Goal: Check status: Check status

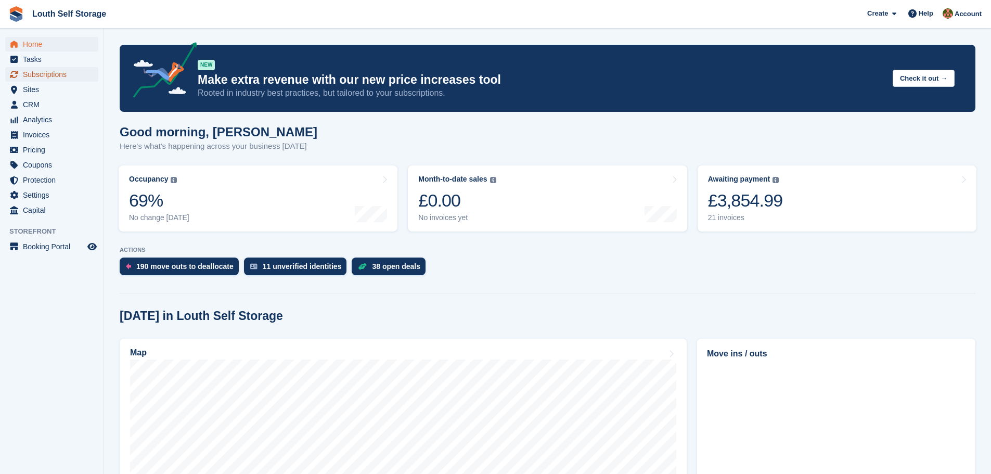
click at [63, 74] on span "Subscriptions" at bounding box center [54, 74] width 62 height 15
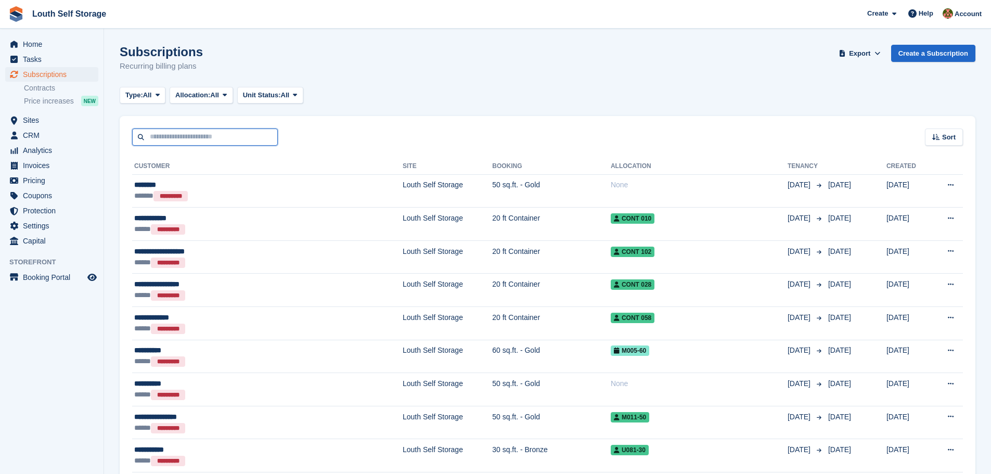
click at [241, 140] on input "text" at bounding box center [205, 136] width 146 height 17
type input "****"
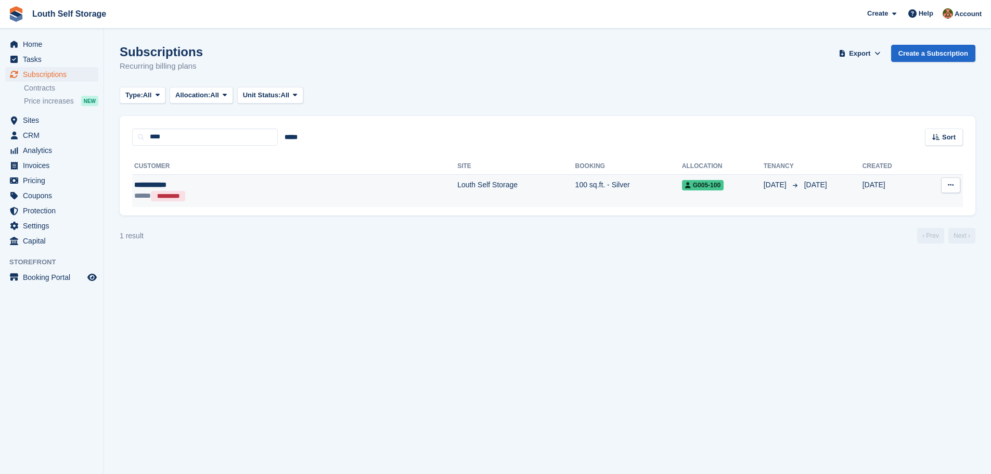
click at [575, 190] on td "100 sq.ft. - Silver" at bounding box center [628, 190] width 107 height 33
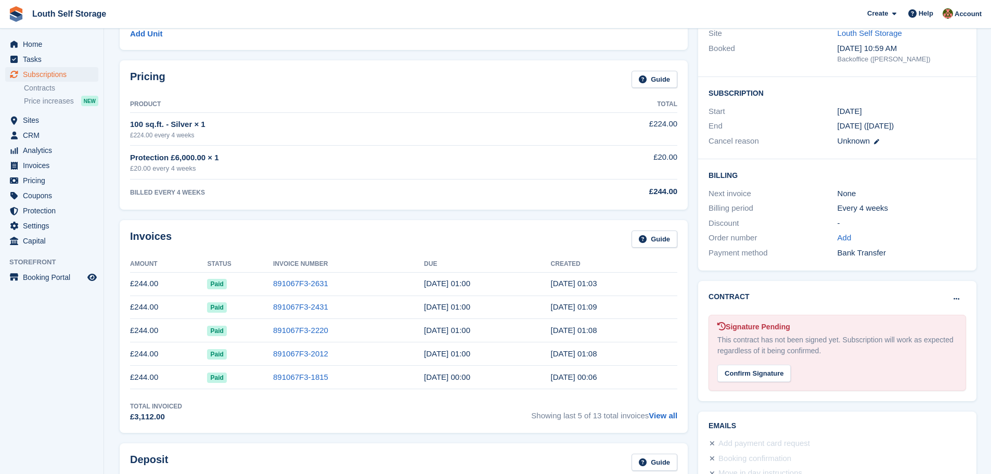
scroll to position [70, 0]
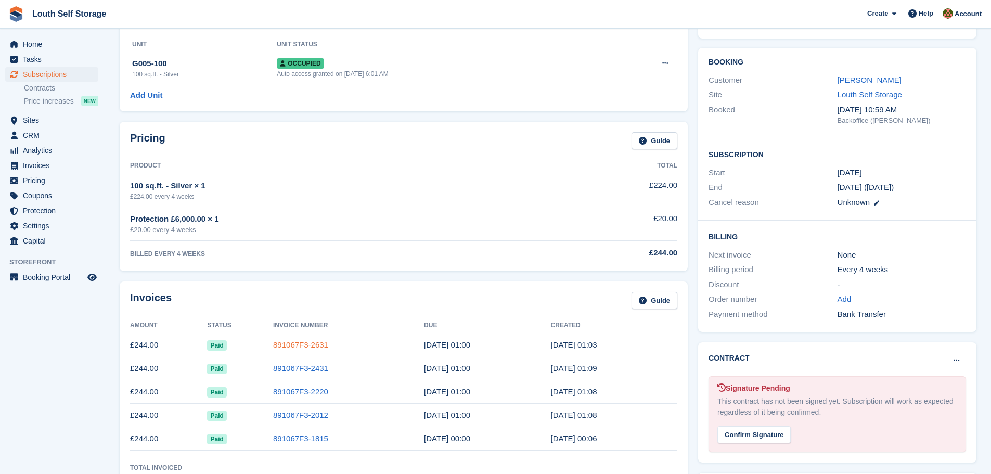
click at [298, 346] on link "891067F3-2631" at bounding box center [300, 344] width 55 height 9
